Goal: Navigation & Orientation: Find specific page/section

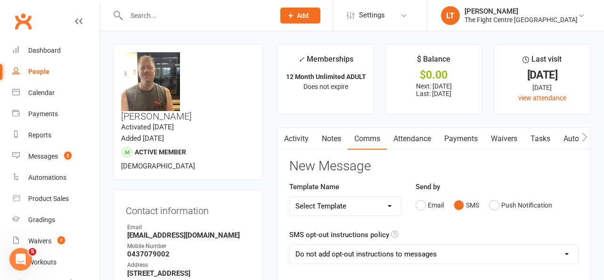
click at [180, 20] on input "text" at bounding box center [195, 15] width 145 height 13
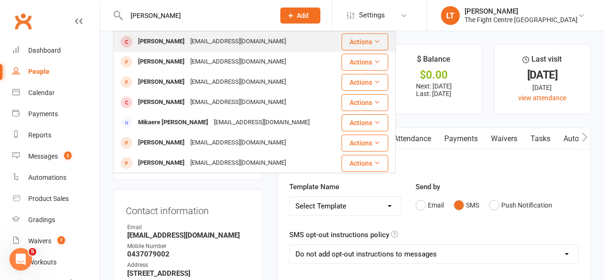
type input "[PERSON_NAME]"
click at [187, 44] on div "[PERSON_NAME]" at bounding box center [161, 42] width 52 height 14
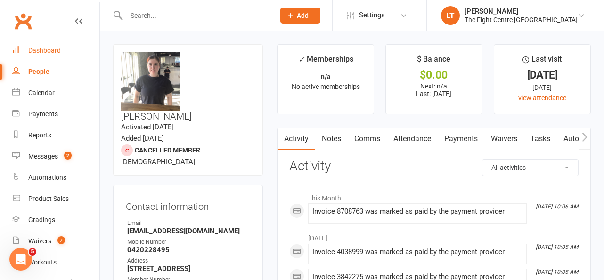
click at [41, 52] on div "Dashboard" at bounding box center [44, 51] width 33 height 8
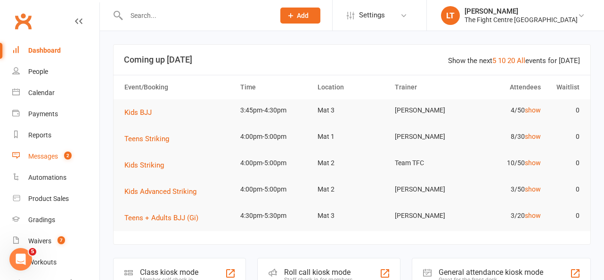
click at [42, 153] on div "Messages" at bounding box center [43, 157] width 30 height 8
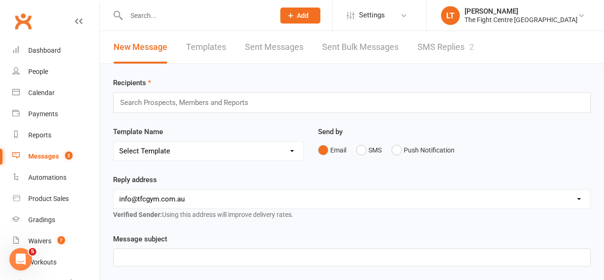
click at [457, 49] on link "SMS Replies 2" at bounding box center [445, 47] width 57 height 33
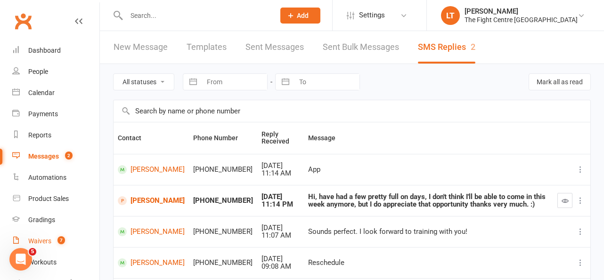
click at [44, 244] on div "Waivers" at bounding box center [39, 241] width 23 height 8
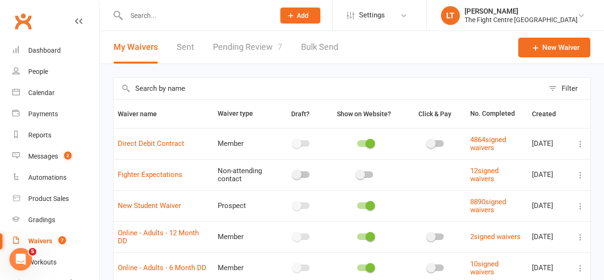
click at [239, 48] on link "Pending Review 7" at bounding box center [247, 47] width 69 height 33
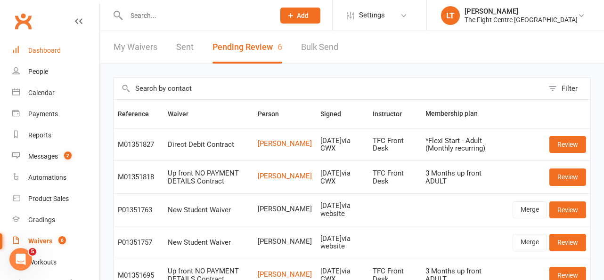
click at [48, 47] on div "Dashboard" at bounding box center [44, 51] width 33 height 8
